Goal: Find specific page/section: Find specific page/section

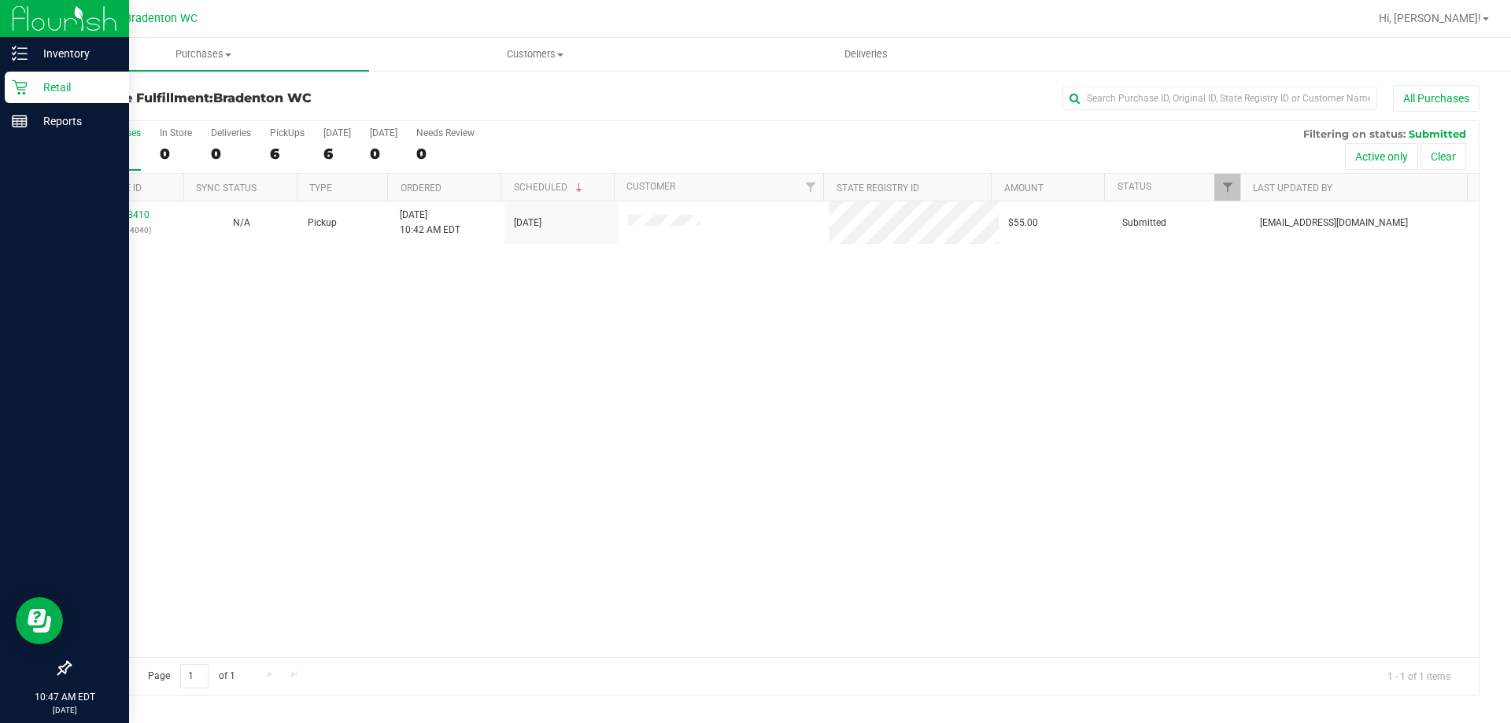
click at [62, 30] on img at bounding box center [64, 18] width 105 height 37
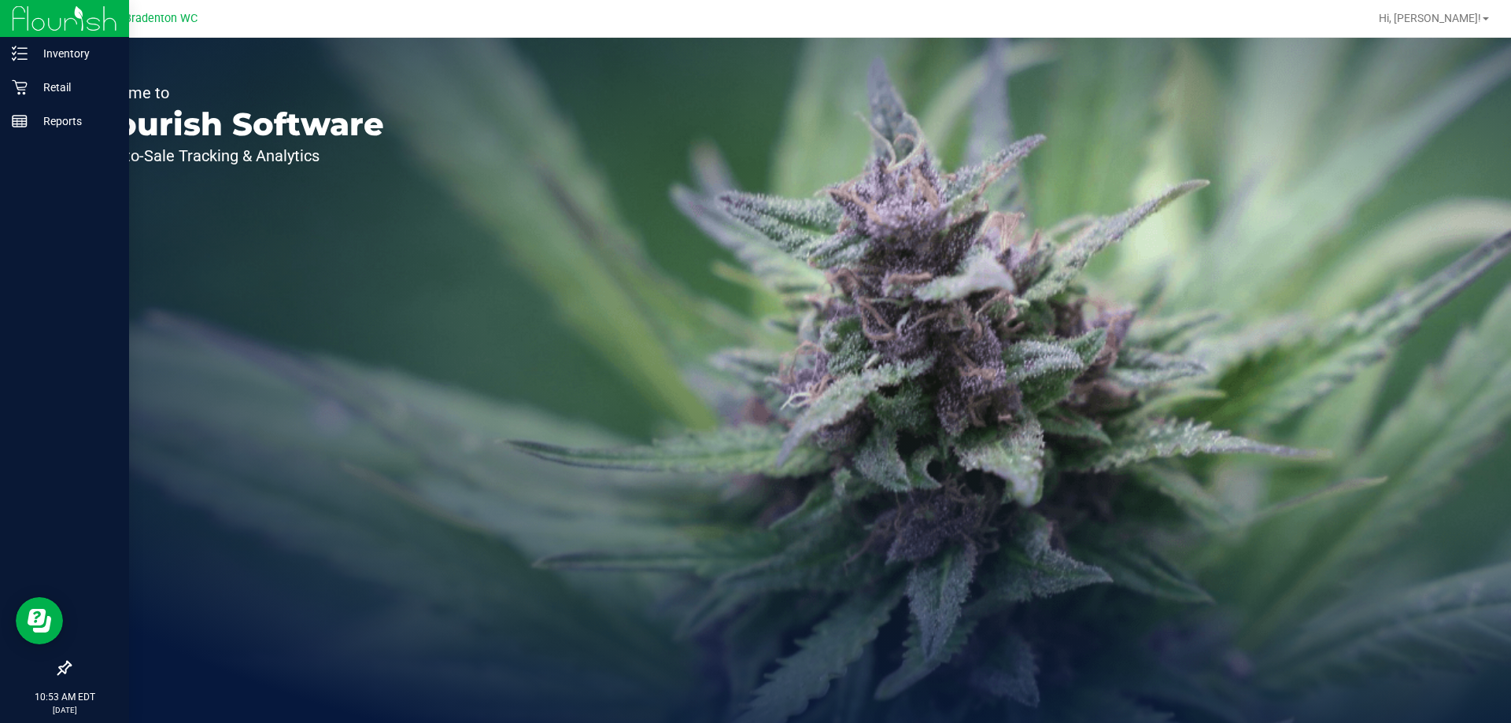
drag, startPoint x: 32, startPoint y: 726, endPoint x: 37, endPoint y: 693, distance: 32.6
click at [32, 722] on html "Inventory Retail Reports 10:53 AM EDT 08/23/2025 08/23 Bradenton WC Hi, Stuart!…" at bounding box center [755, 361] width 1511 height 723
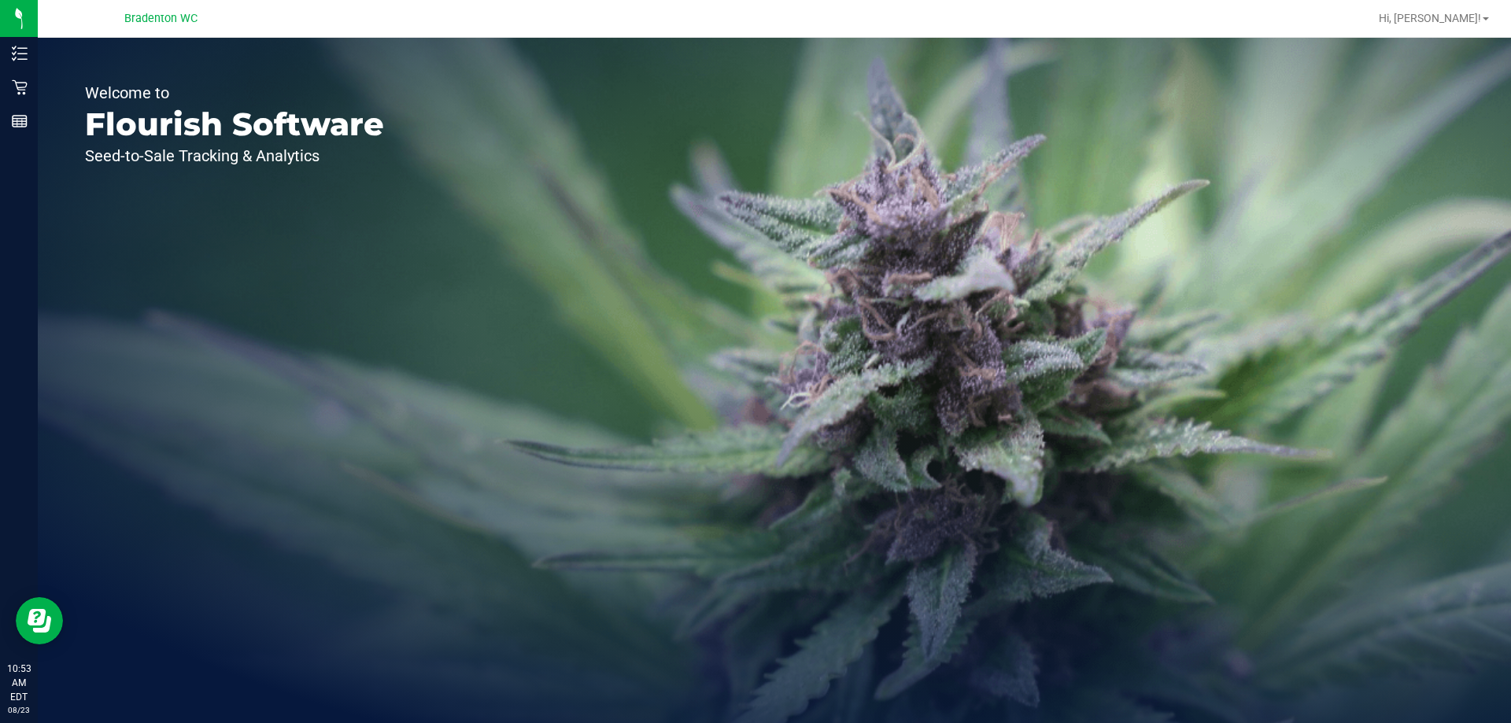
click at [263, 305] on div "Welcome to Flourish Software Seed-to-Sale Tracking & Analytics" at bounding box center [234, 380] width 393 height 685
